Goal: Navigation & Orientation: Find specific page/section

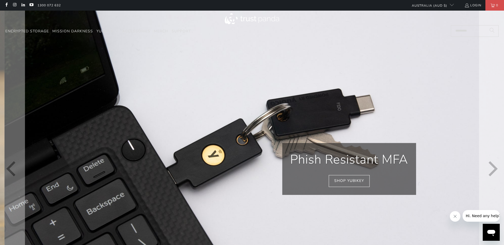
scroll to position [0, 406]
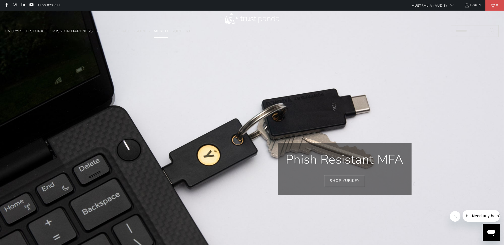
click at [164, 34] on link "Merch" at bounding box center [161, 31] width 14 height 12
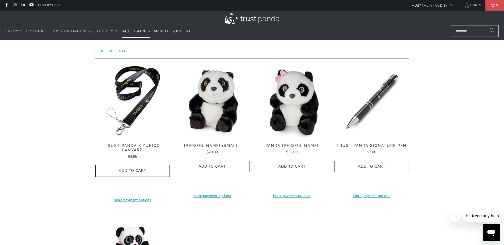
click at [140, 33] on span "Accessories" at bounding box center [136, 31] width 28 height 5
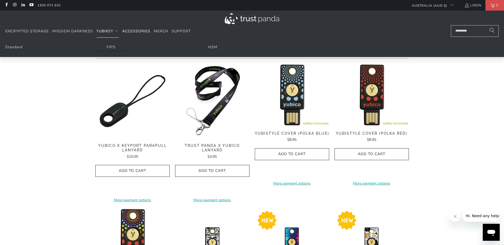
click at [116, 31] on span "Translation missing: en.navigation.header.main_nav" at bounding box center [116, 31] width 4 height 4
